Goal: Book appointment/travel/reservation

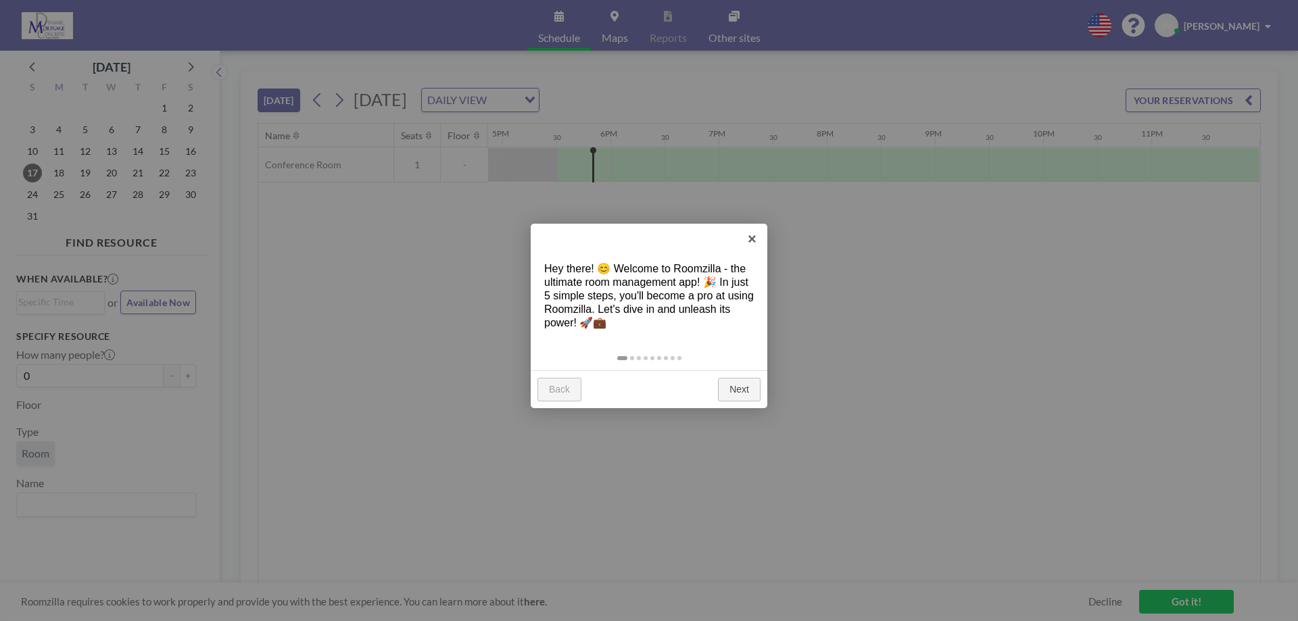
scroll to position [0, 1825]
click at [750, 235] on link "×" at bounding box center [752, 239] width 30 height 30
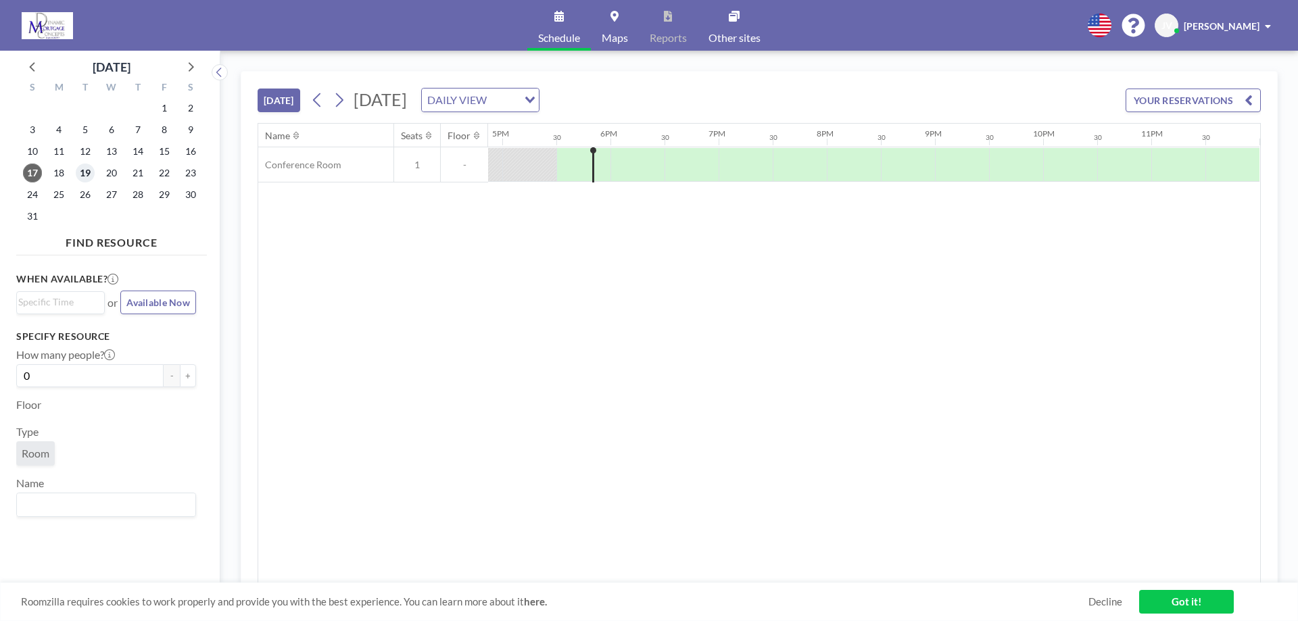
click at [83, 173] on span "19" at bounding box center [85, 173] width 19 height 19
click at [1191, 604] on link "Got it!" at bounding box center [1186, 602] width 95 height 24
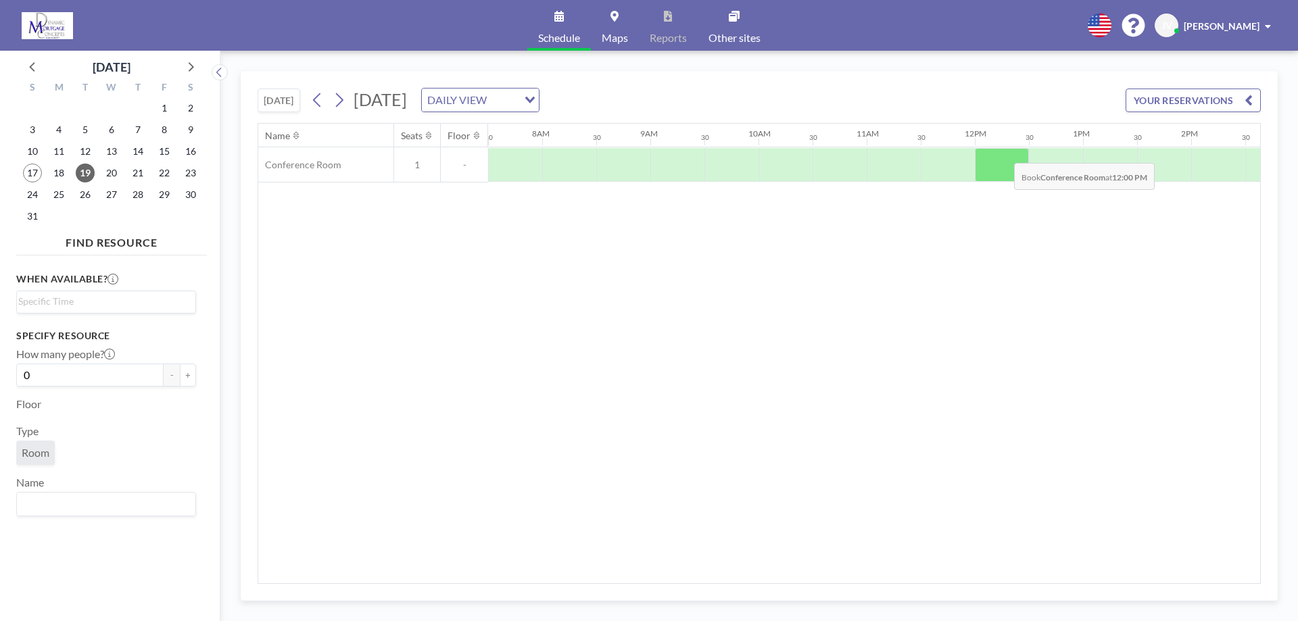
click at [1002, 153] on div at bounding box center [1002, 165] width 54 height 34
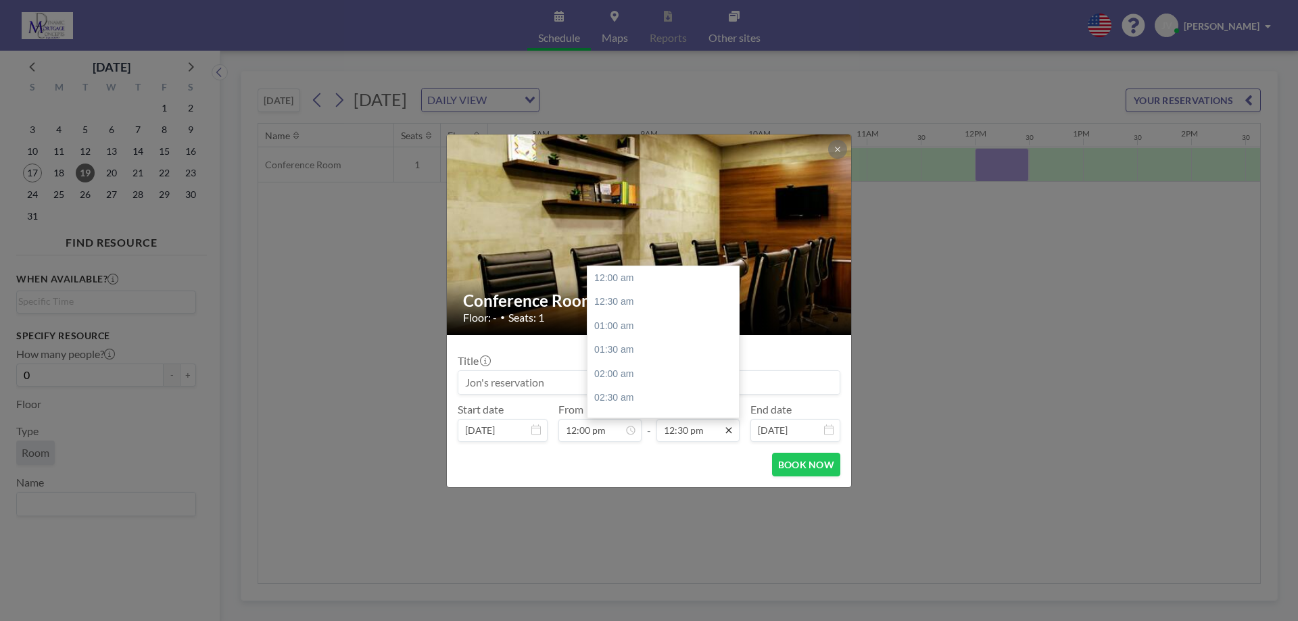
scroll to position [602, 0]
click at [704, 429] on input "12:30 pm" at bounding box center [697, 430] width 83 height 23
click at [620, 305] on div "01:00 pm" at bounding box center [666, 302] width 158 height 24
type input "01:00 pm"
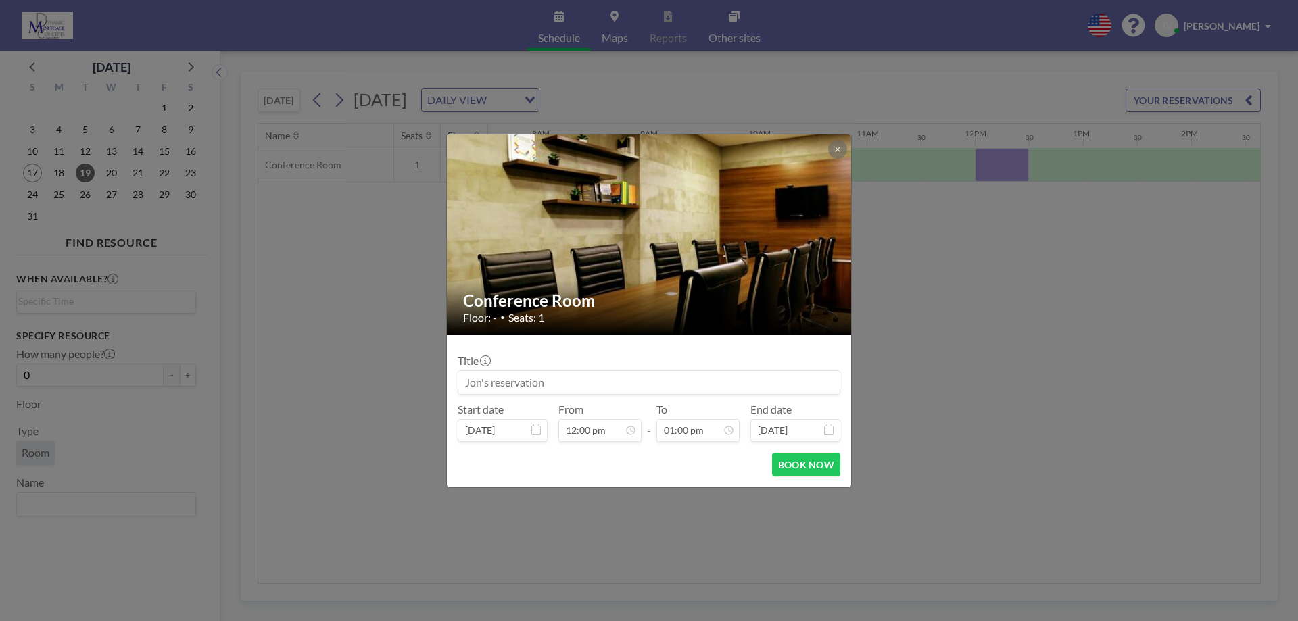
click at [563, 381] on input at bounding box center [648, 382] width 381 height 23
click at [805, 468] on button "BOOK NOW" at bounding box center [806, 465] width 68 height 24
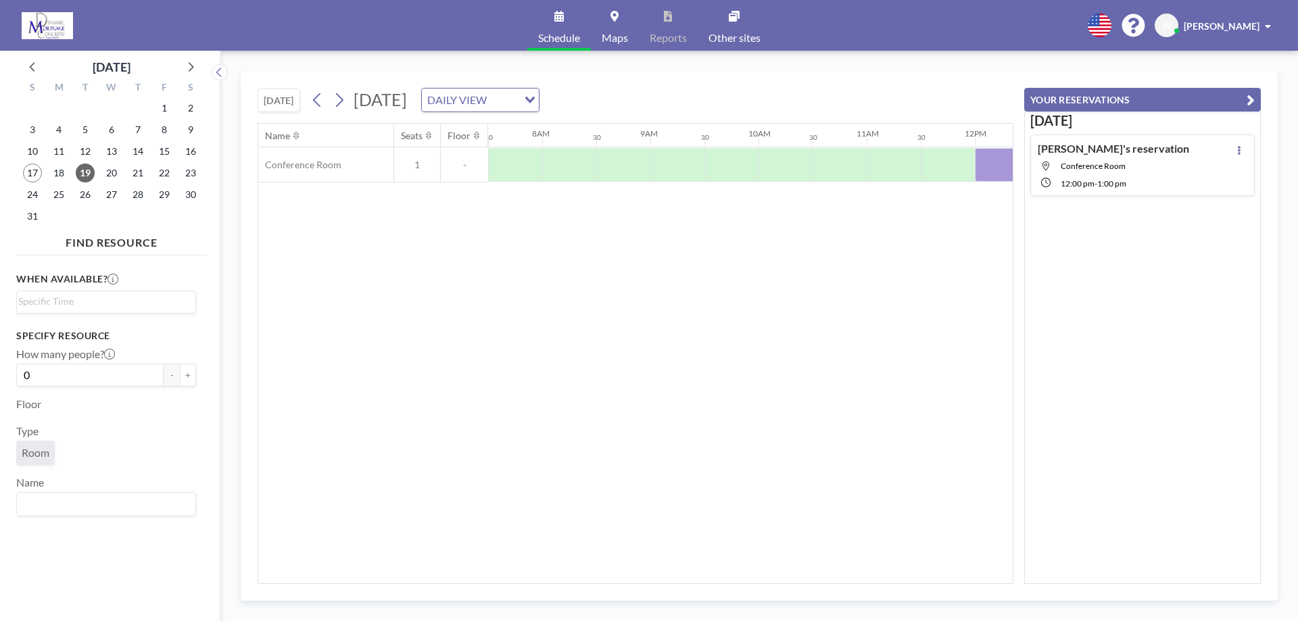
click at [610, 21] on icon at bounding box center [614, 16] width 8 height 11
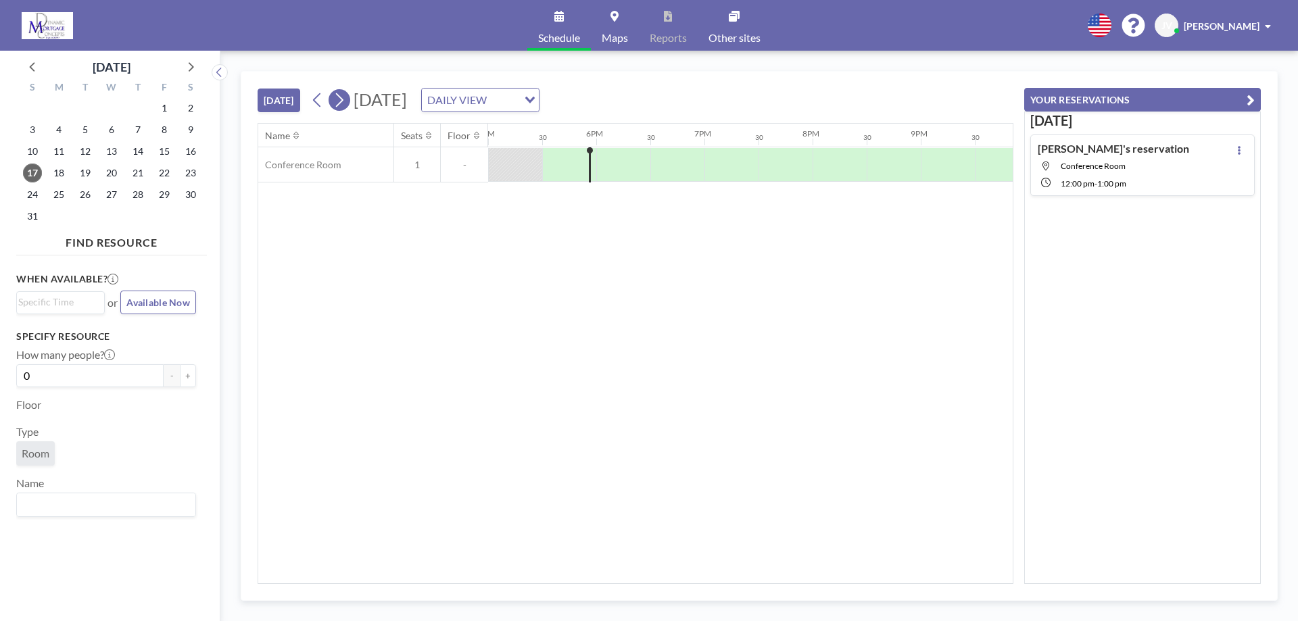
click at [344, 96] on icon at bounding box center [339, 100] width 13 height 20
click at [344, 95] on icon at bounding box center [339, 100] width 13 height 20
click at [345, 94] on icon at bounding box center [339, 100] width 13 height 20
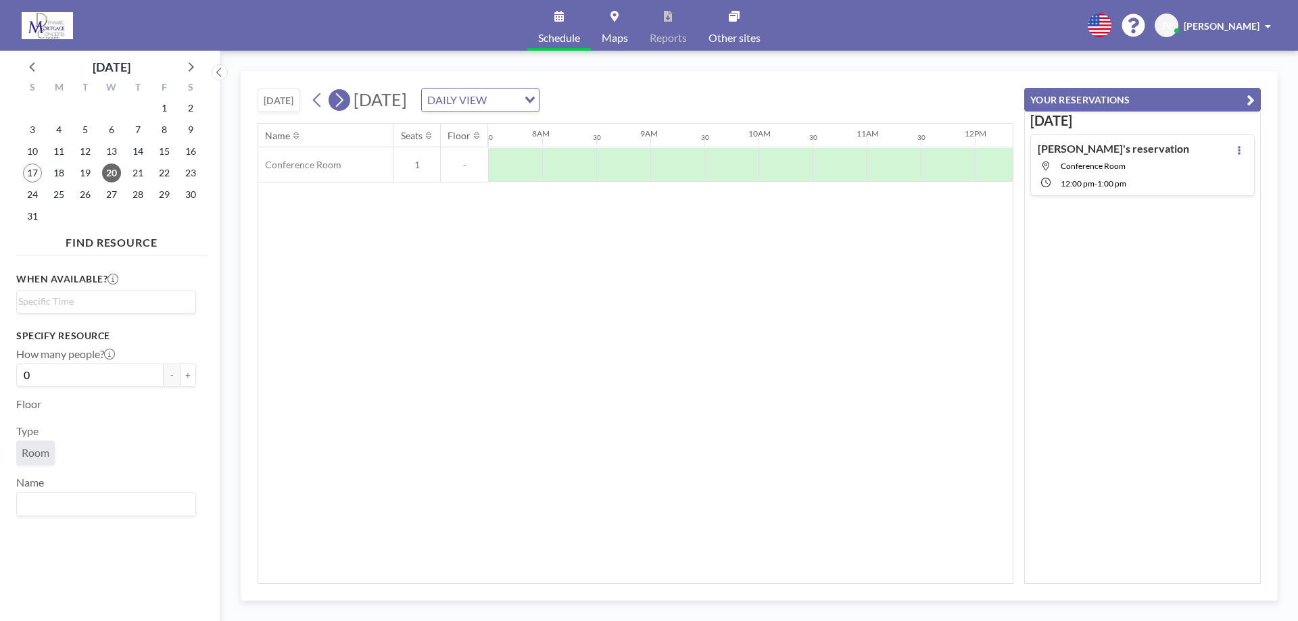
click at [345, 94] on icon at bounding box center [339, 100] width 13 height 20
click at [539, 107] on div "Loading..." at bounding box center [531, 99] width 16 height 20
click at [620, 145] on li "WEEKLY VIEW" at bounding box center [623, 144] width 116 height 20
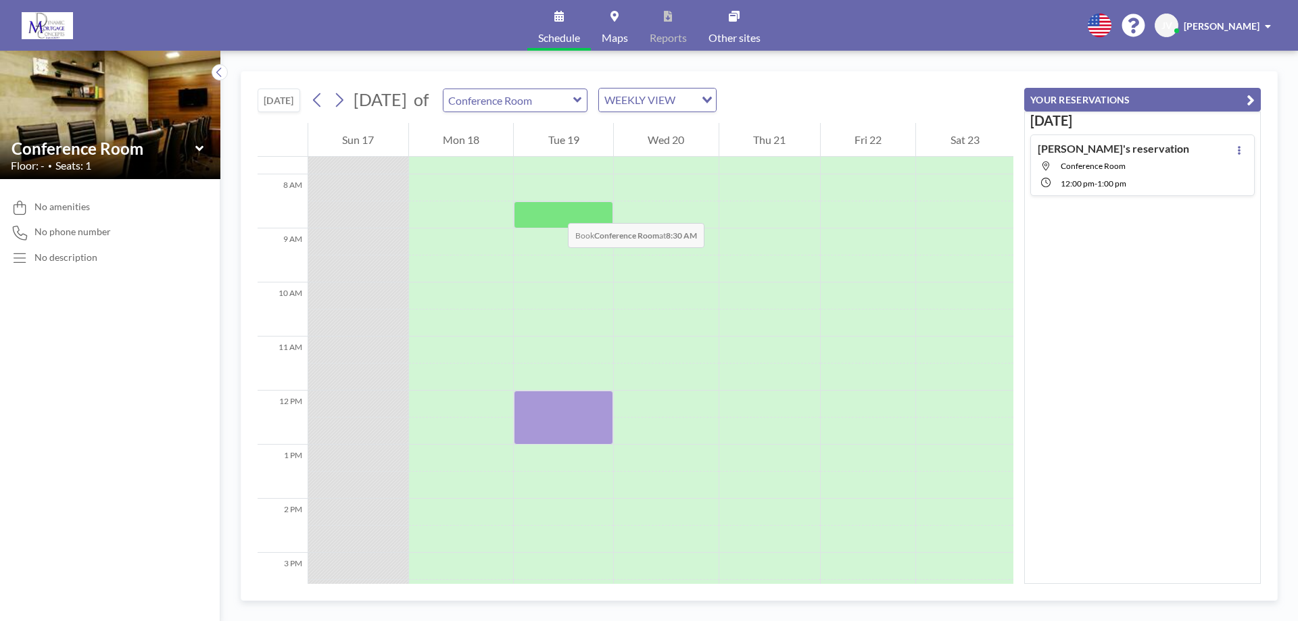
scroll to position [404, 0]
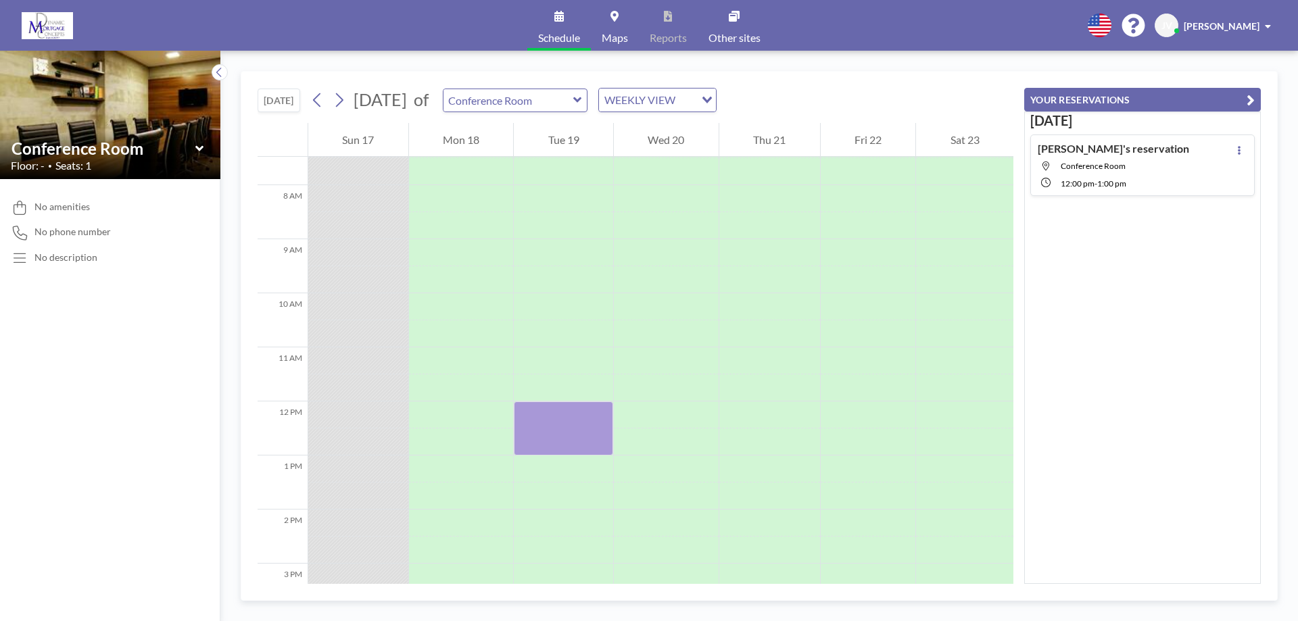
click at [712, 101] on icon "Search for option" at bounding box center [706, 100] width 9 height 7
click at [712, 102] on icon "Search for option" at bounding box center [706, 100] width 9 height 7
click at [334, 107] on button at bounding box center [340, 100] width 22 height 22
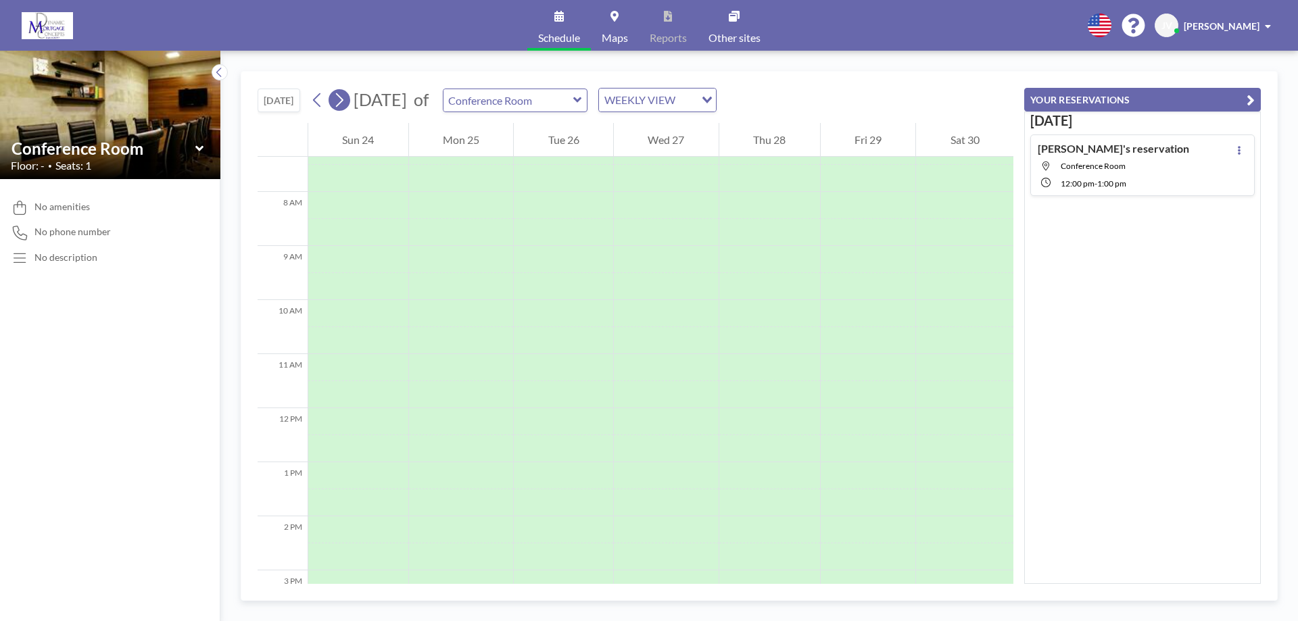
scroll to position [406, 0]
click at [334, 107] on button at bounding box center [340, 100] width 22 height 22
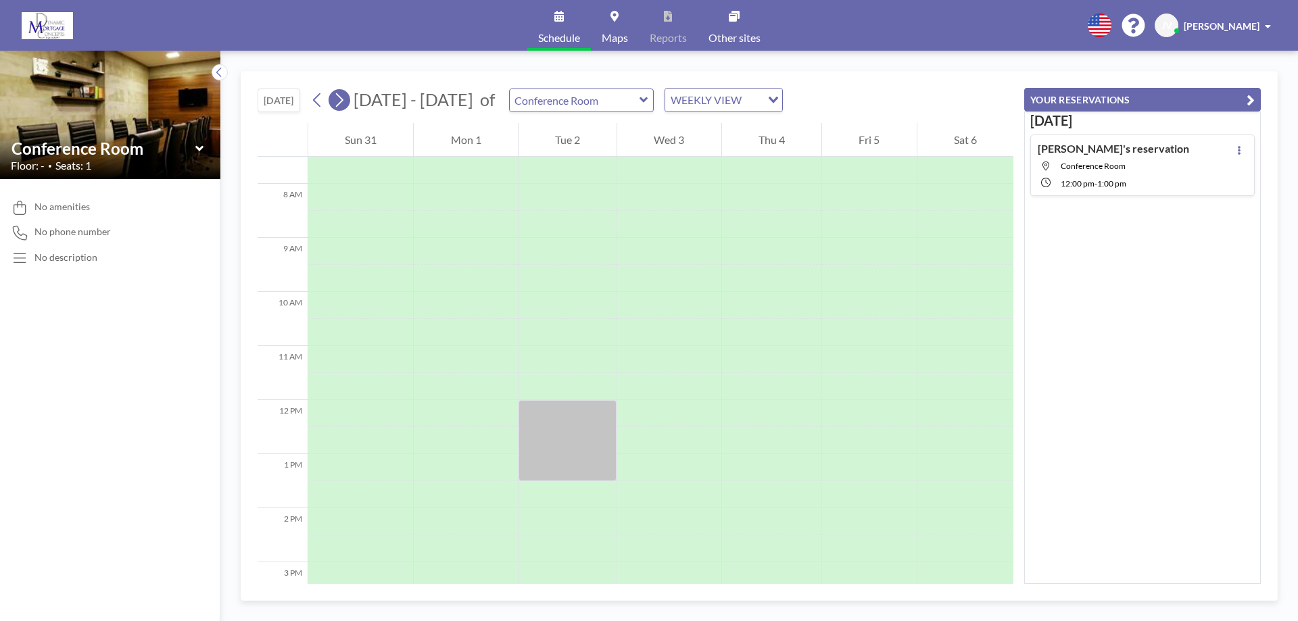
click at [334, 107] on button at bounding box center [340, 100] width 22 height 22
click at [318, 101] on icon at bounding box center [316, 100] width 7 height 14
click at [341, 103] on icon at bounding box center [339, 100] width 13 height 20
click at [349, 100] on button at bounding box center [340, 100] width 22 height 22
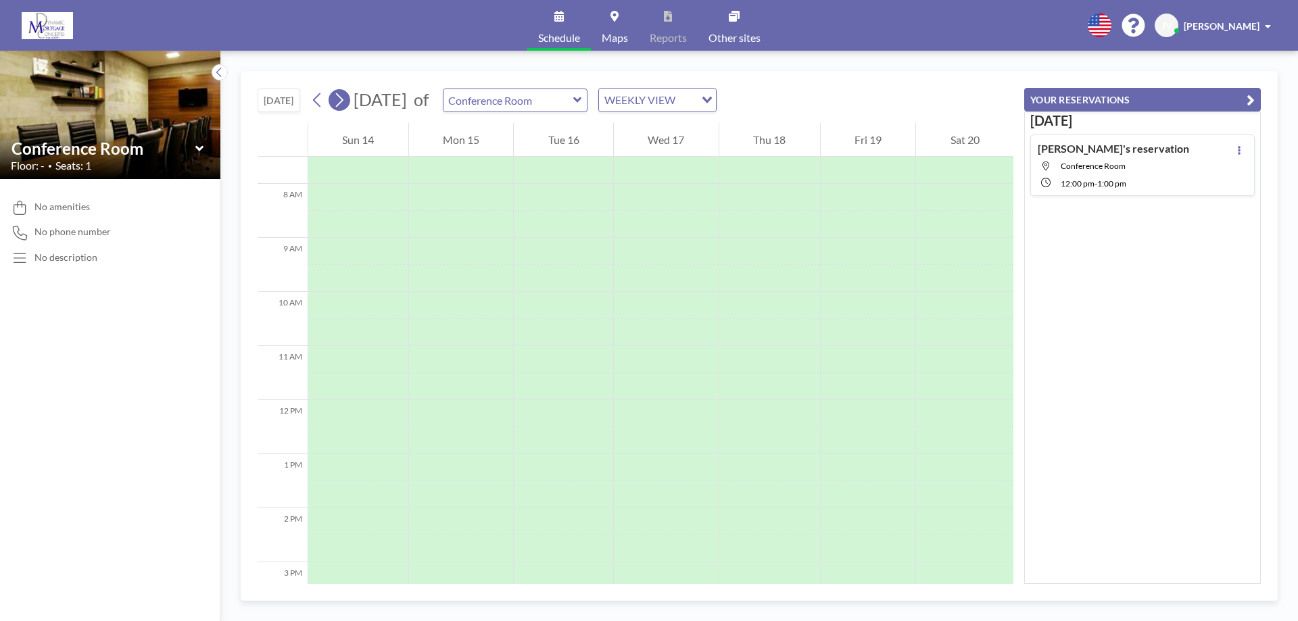
click at [349, 100] on button at bounding box center [340, 100] width 22 height 22
click at [1265, 26] on div "[PERSON_NAME]" at bounding box center [1227, 26] width 87 height 14
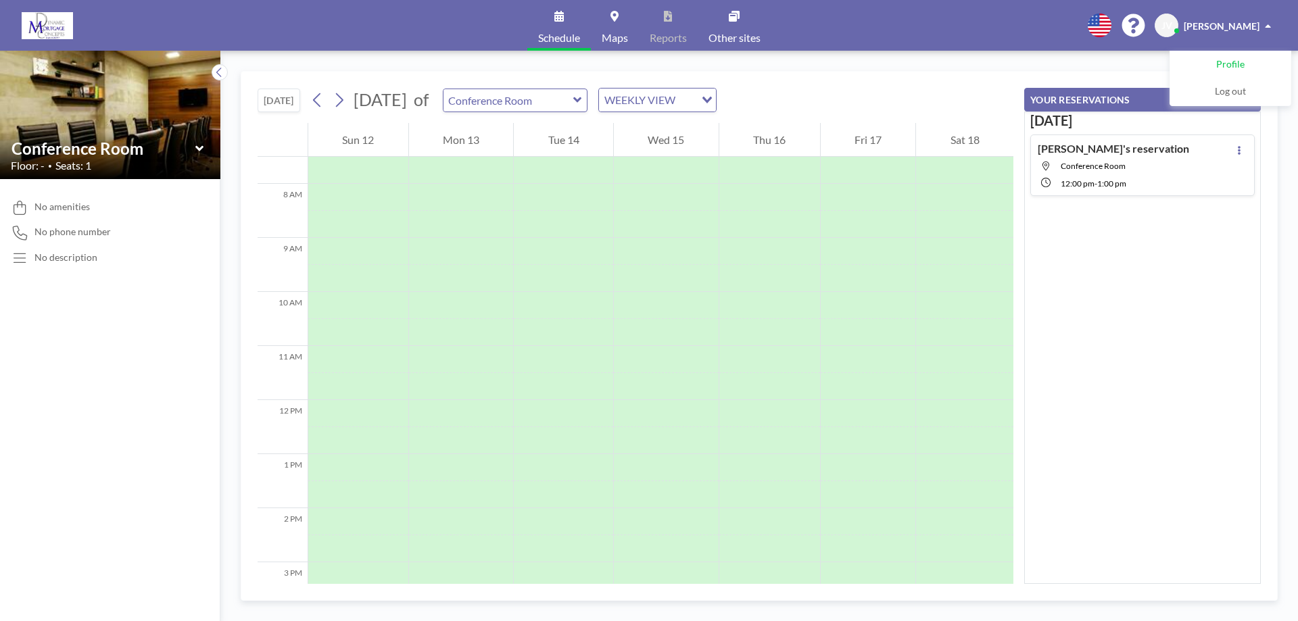
click at [1223, 64] on span "Profile" at bounding box center [1230, 65] width 28 height 14
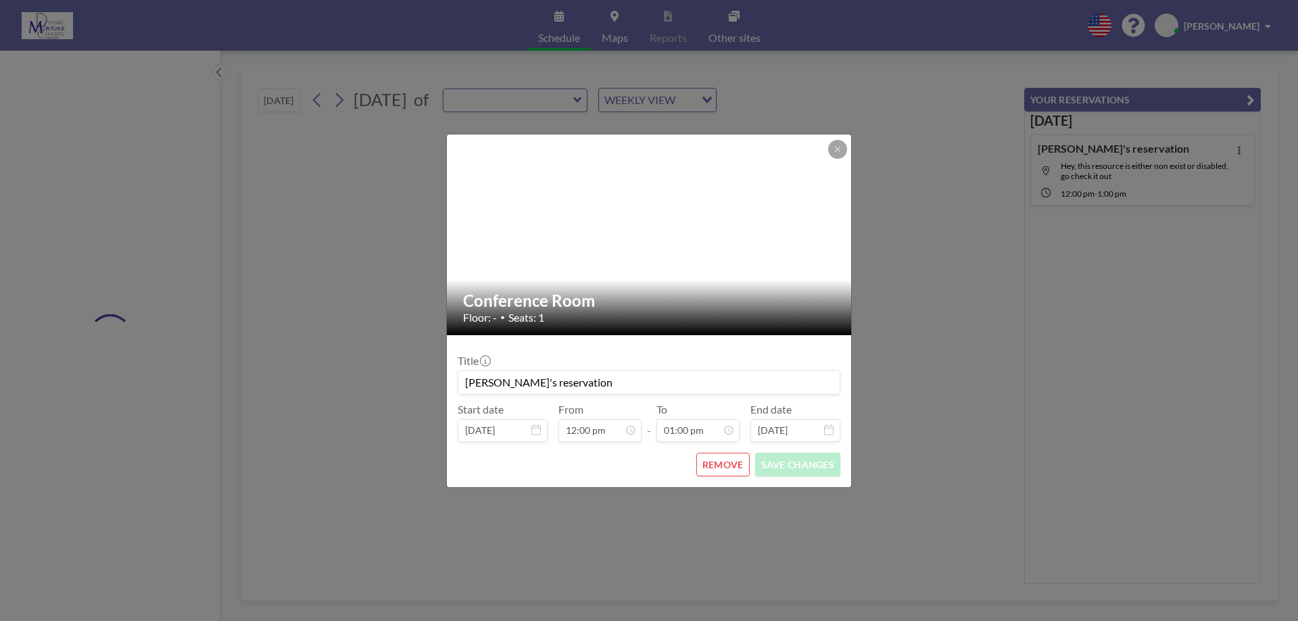
type input "Conference Room"
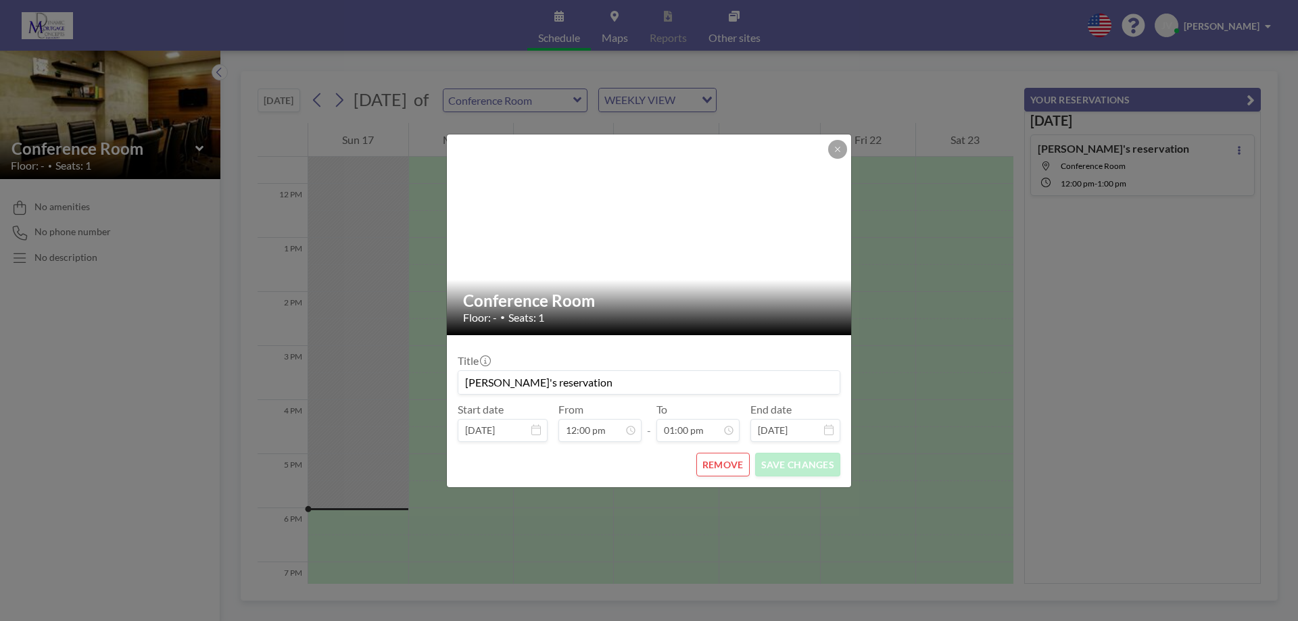
scroll to position [577, 0]
click at [718, 471] on button "REMOVE" at bounding box center [722, 465] width 53 height 24
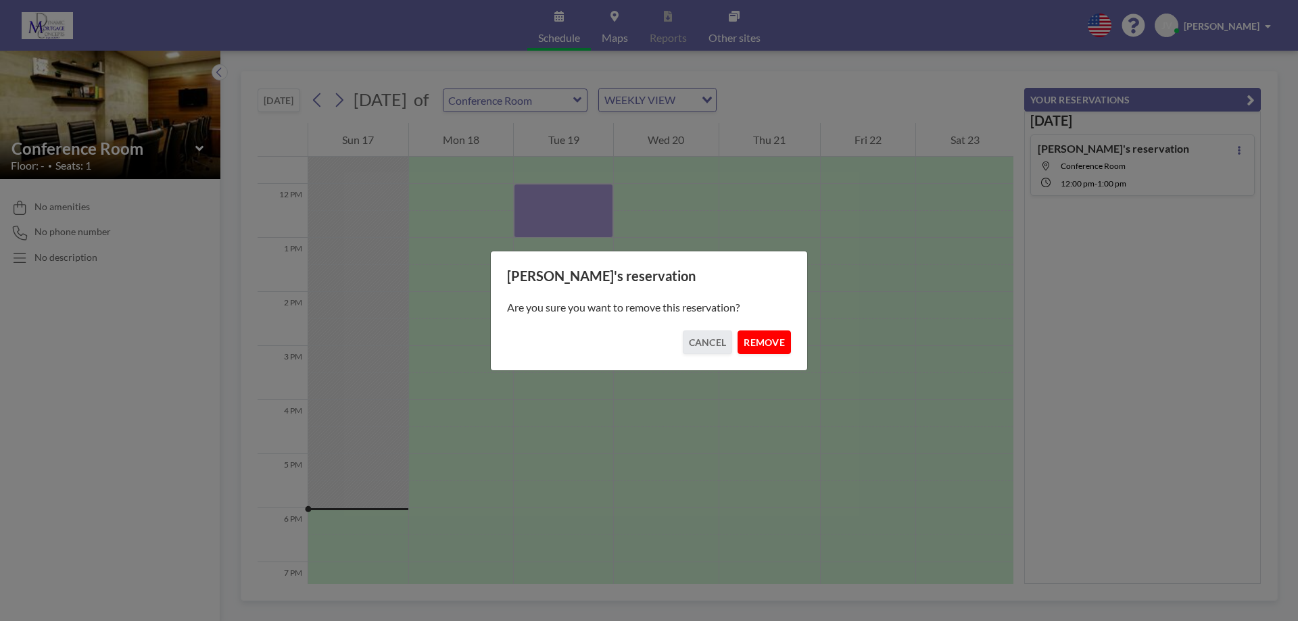
click at [761, 341] on button "REMOVE" at bounding box center [763, 343] width 53 height 24
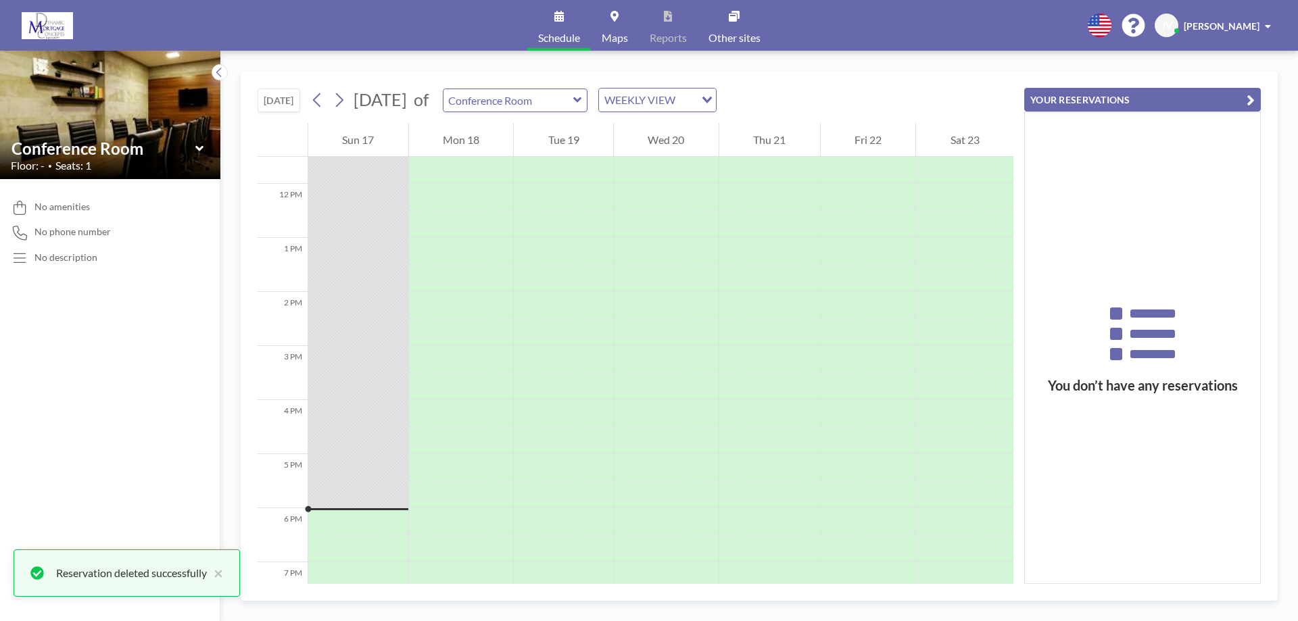
click at [1255, 25] on span "[PERSON_NAME]" at bounding box center [1222, 25] width 76 height 11
click at [1232, 94] on span "Log out" at bounding box center [1230, 92] width 31 height 14
